Goal: Information Seeking & Learning: Understand process/instructions

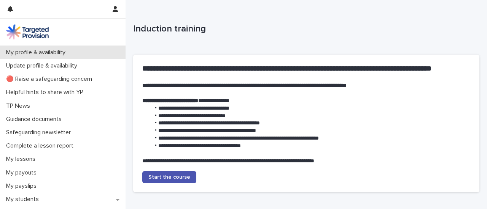
click at [100, 56] on div "My profile & availability" at bounding box center [62, 52] width 125 height 13
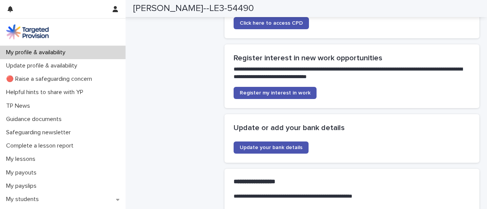
scroll to position [1590, 0]
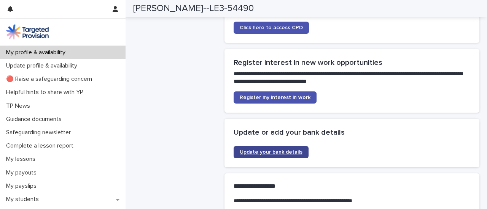
click at [273, 150] on span "Update your bank details" at bounding box center [270, 152] width 63 height 5
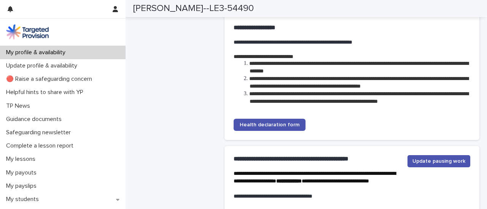
scroll to position [1749, 0]
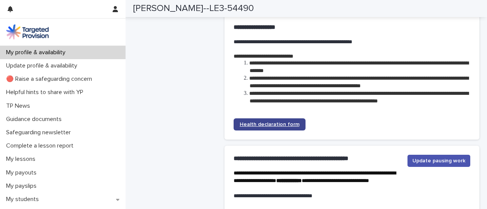
click at [275, 122] on span "Health declaration form" at bounding box center [269, 124] width 60 height 5
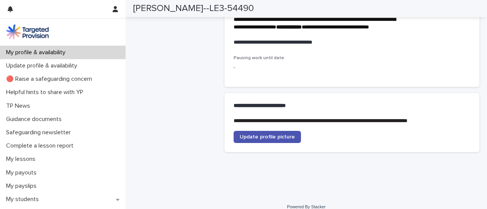
scroll to position [1914, 0]
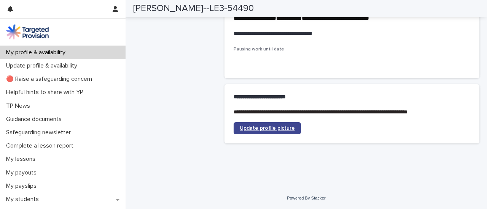
click at [274, 128] on span "Update profile picture" at bounding box center [266, 128] width 55 height 5
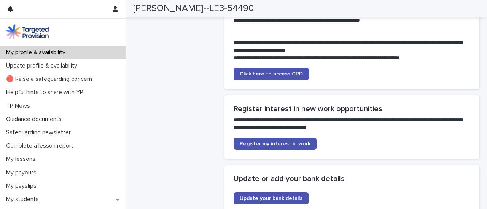
scroll to position [1544, 0]
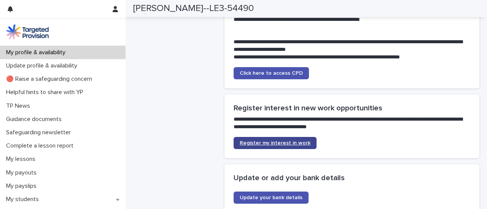
click at [276, 141] on span "Register my interest in work" at bounding box center [274, 143] width 71 height 5
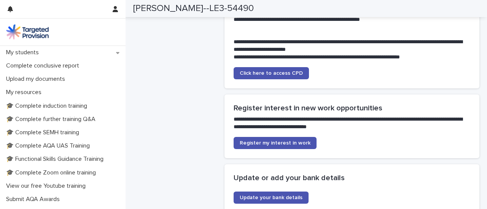
scroll to position [149, 0]
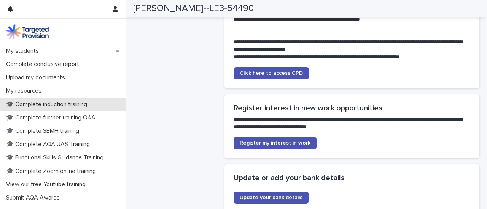
click at [59, 104] on p "🎓 Complete induction training" at bounding box center [48, 104] width 90 height 7
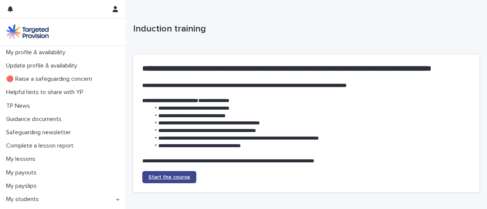
click at [170, 177] on span "Start the course" at bounding box center [169, 177] width 42 height 5
